Goal: Obtain resource: Download file/media

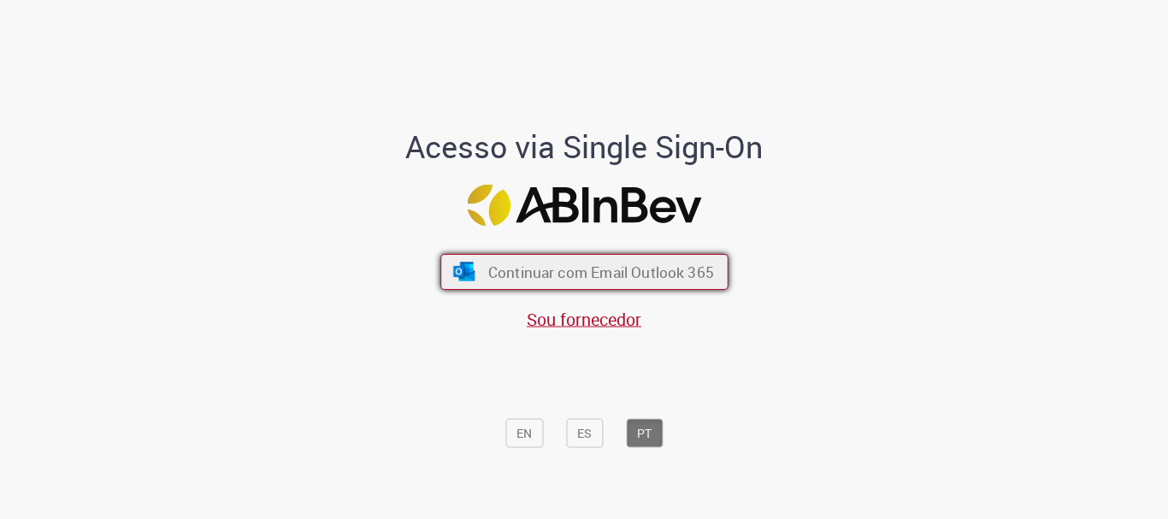
click at [581, 273] on span "Continuar com Email Outlook 365" at bounding box center [600, 272] width 226 height 20
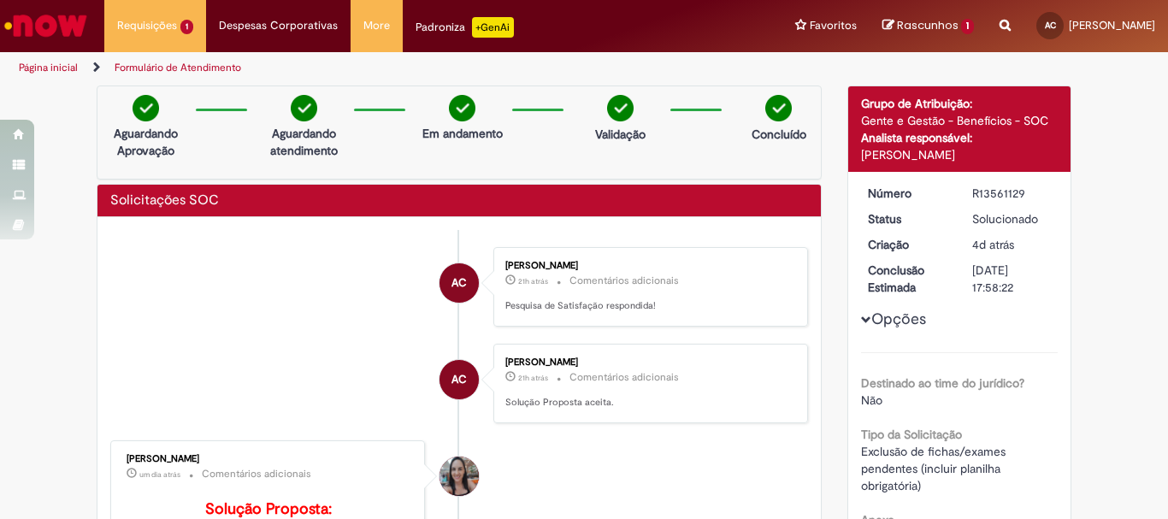
click at [41, 62] on link "Página inicial" at bounding box center [48, 68] width 59 height 14
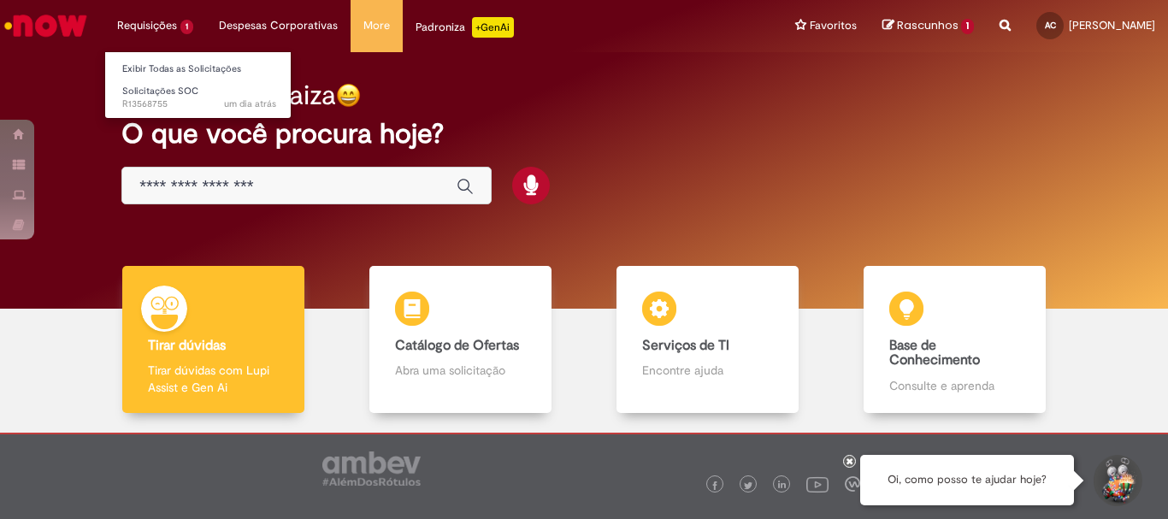
click at [148, 32] on li "Requisições 1 Exibir Todas as Solicitações Solicitações SOC um dia atrás um dia…" at bounding box center [155, 25] width 102 height 51
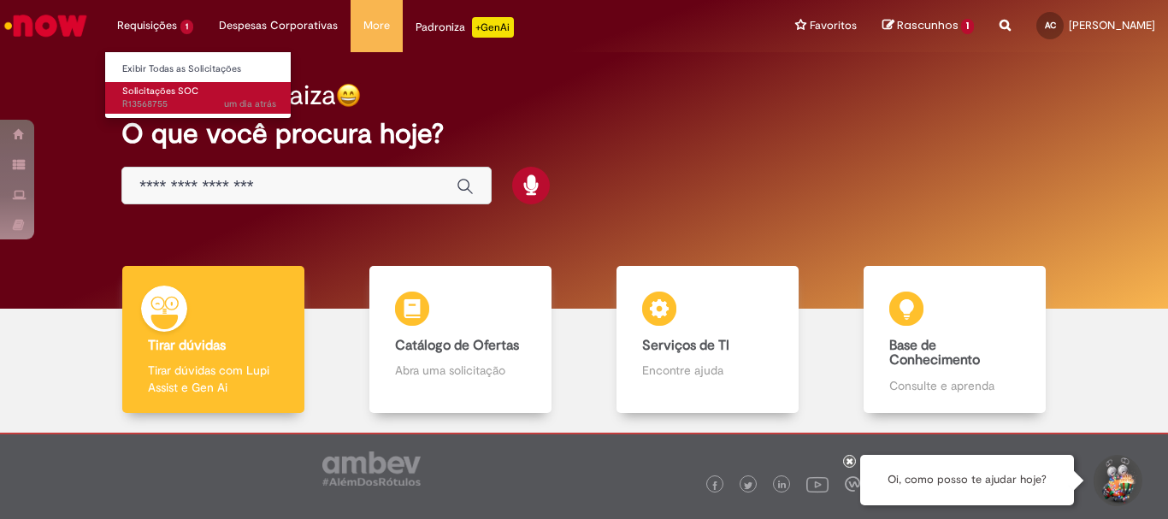
click at [175, 82] on link "Solicitações SOC um dia atrás um dia atrás R13568755" at bounding box center [199, 98] width 188 height 32
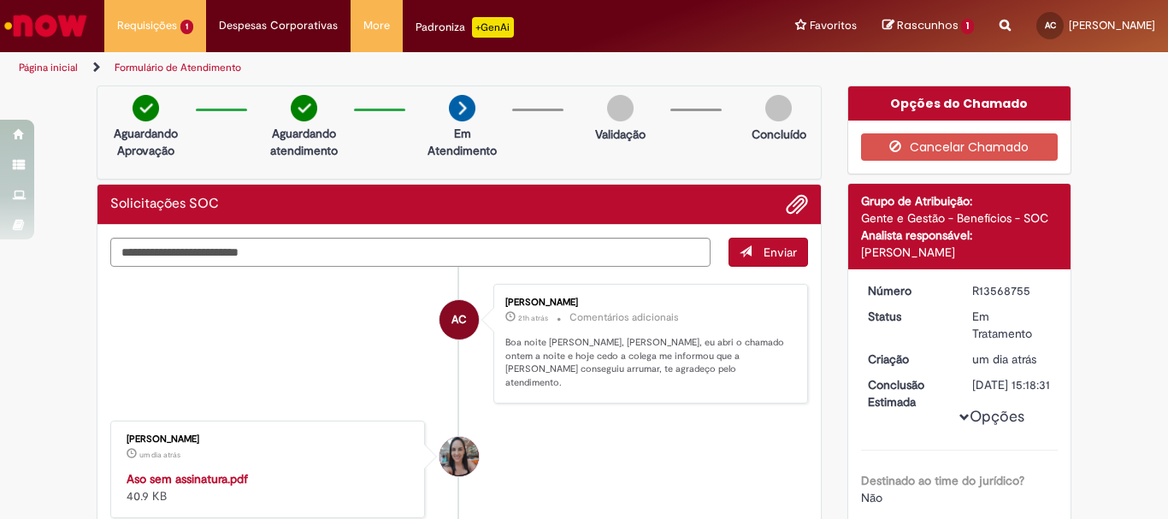
scroll to position [256, 0]
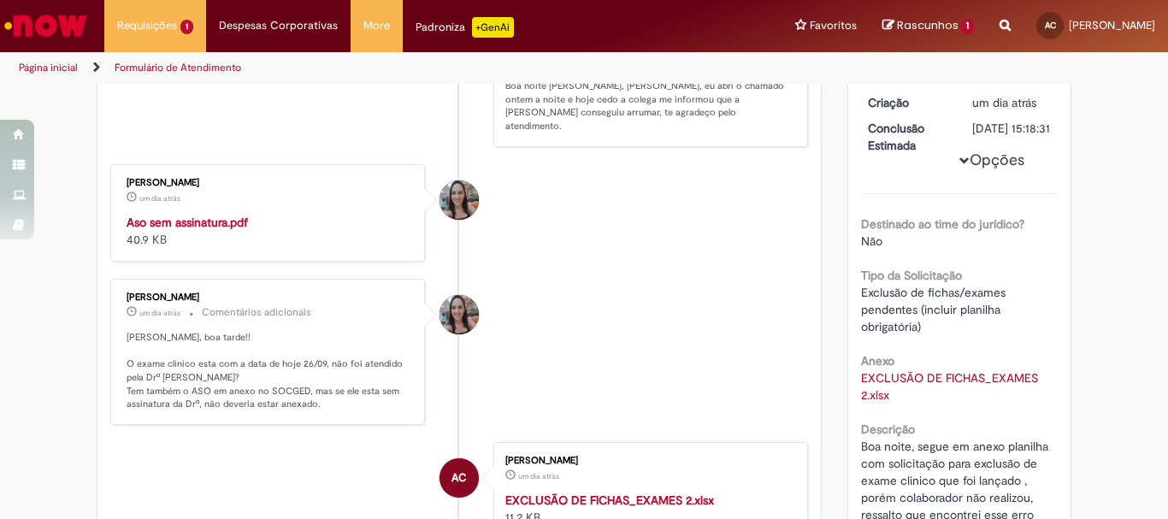
click at [202, 218] on div "Aso sem assinatura.pdf 40.9 KB" at bounding box center [268, 231] width 285 height 34
click at [137, 215] on strong "Aso sem assinatura.pdf" at bounding box center [186, 222] width 121 height 15
